Goal: Leave review/rating

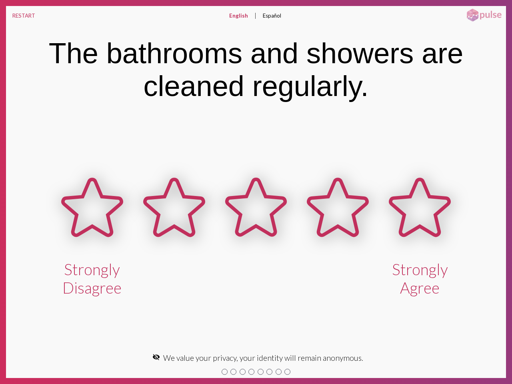
click at [24, 16] on button "RESTART" at bounding box center [24, 15] width 36 height 19
click at [238, 16] on button "English" at bounding box center [239, 15] width 32 height 19
click at [271, 16] on button "Español" at bounding box center [271, 15] width 31 height 19
click at [92, 232] on icon at bounding box center [92, 208] width 82 height 82
click at [174, 232] on icon at bounding box center [174, 208] width 82 height 82
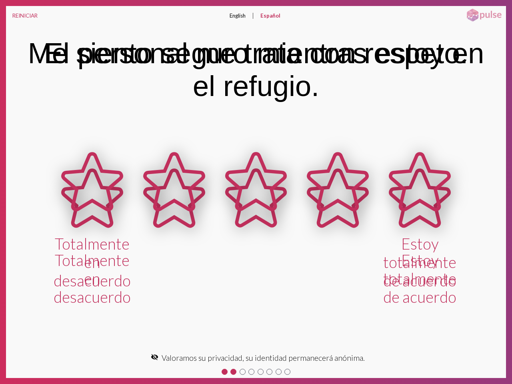
click at [338, 232] on span at bounding box center [338, 203] width 82 height 61
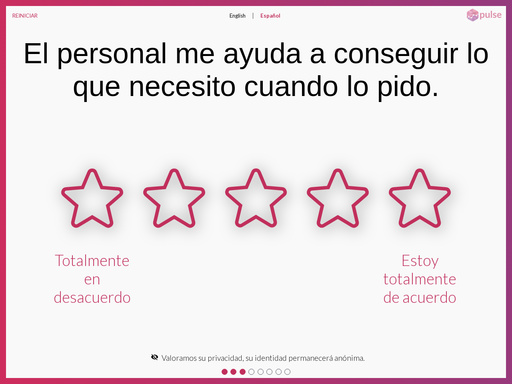
click at [158, 357] on mat-icon "visibility_off" at bounding box center [155, 357] width 8 height 8
